Goal: Task Accomplishment & Management: Complete application form

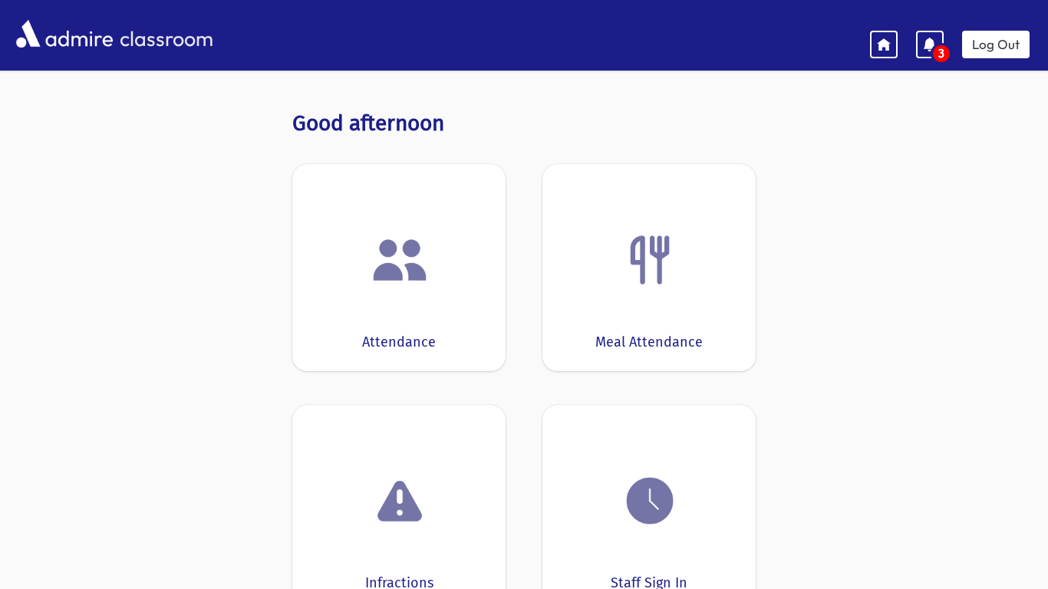
click at [440, 288] on div at bounding box center [399, 260] width 166 height 58
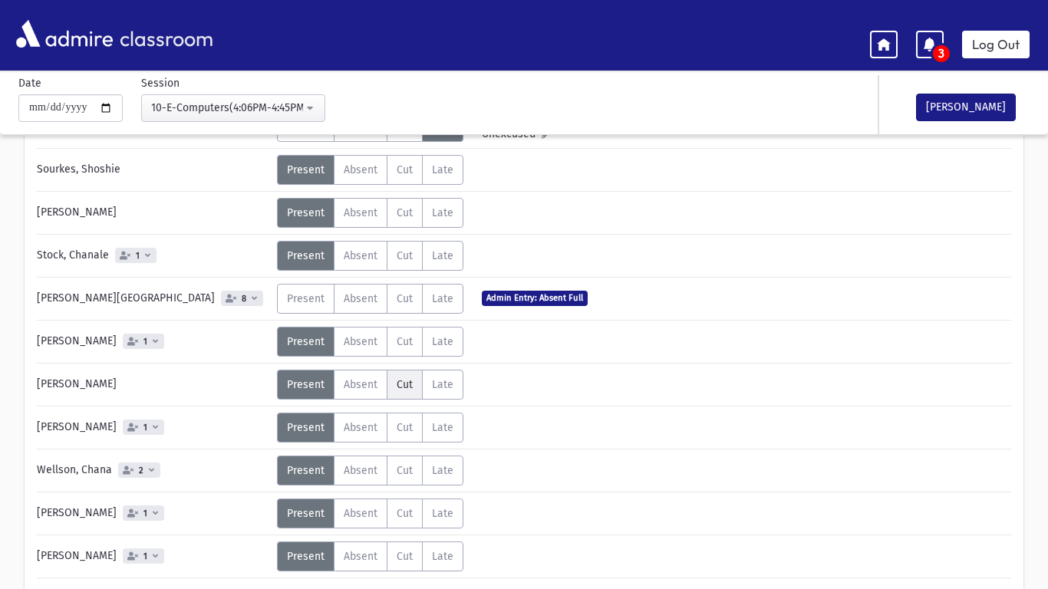
scroll to position [946, 0]
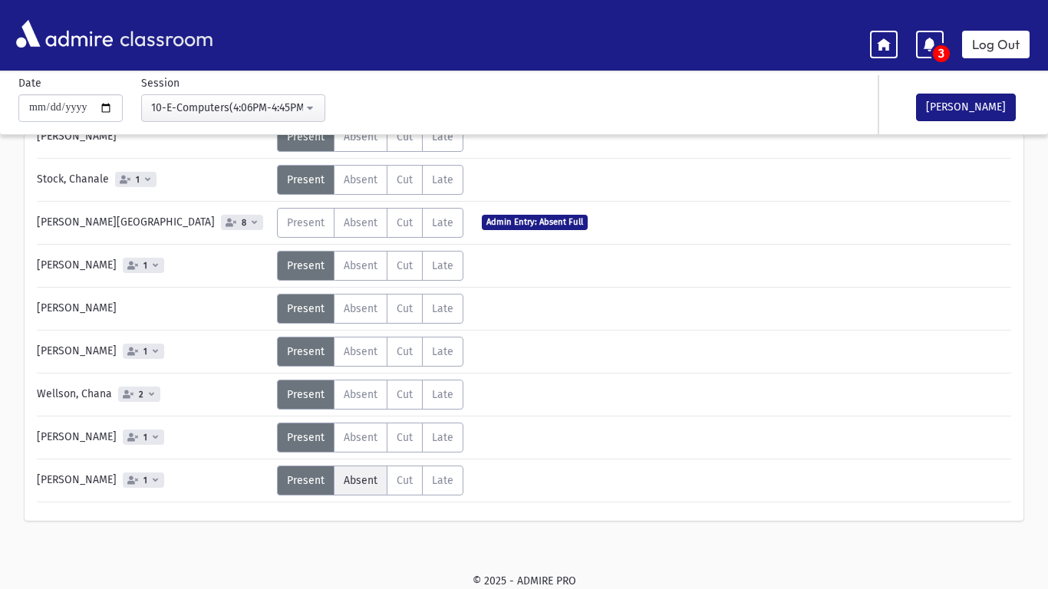
click at [377, 482] on label "Absent A" at bounding box center [361, 481] width 54 height 30
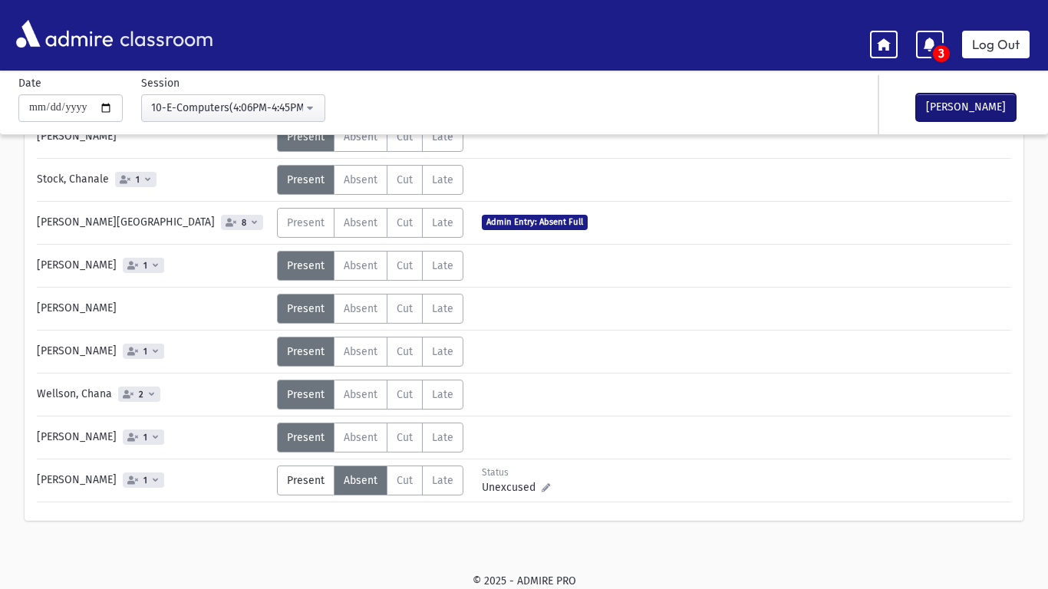
click at [934, 100] on button "[PERSON_NAME]" at bounding box center [966, 108] width 100 height 28
click at [936, 60] on span "3" at bounding box center [941, 53] width 17 height 15
click at [934, 53] on span "3" at bounding box center [941, 53] width 17 height 15
click at [937, 57] on span "3" at bounding box center [941, 53] width 17 height 15
click at [1010, 57] on link "Log Out" at bounding box center [996, 45] width 68 height 28
